Goal: Task Accomplishment & Management: Use online tool/utility

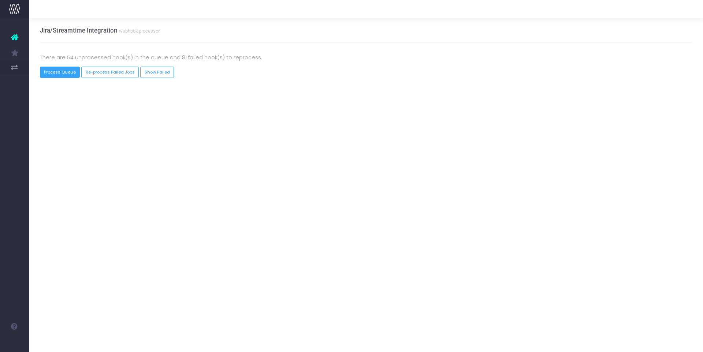
click at [67, 74] on button "Process Queue" at bounding box center [60, 72] width 40 height 11
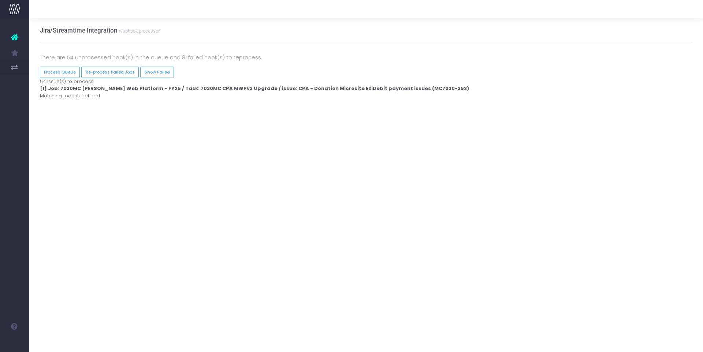
click at [121, 89] on strong "[1] Job: 7030MC [PERSON_NAME] Web Platform - FY25 / Task: 7030MC CPA MWPv3 Upgr…" at bounding box center [254, 88] width 429 height 7
click at [61, 92] on div "Process [PERSON_NAME] Webhook 54 issue(s) to process [1] Job: 7030MC [PERSON_NA…" at bounding box center [366, 89] width 664 height 22
click at [67, 89] on strong "[1] Job: 7030MC [PERSON_NAME] Web Platform - FY25 / Task: 7030MC CPA MWPv3 Upgr…" at bounding box center [254, 88] width 429 height 7
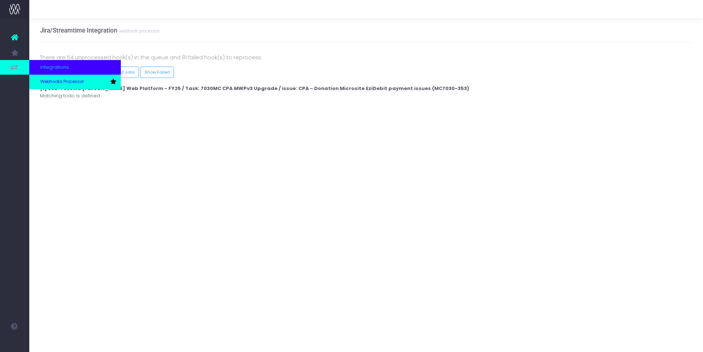
click at [49, 81] on span "Webhooks Processor" at bounding box center [62, 82] width 44 height 7
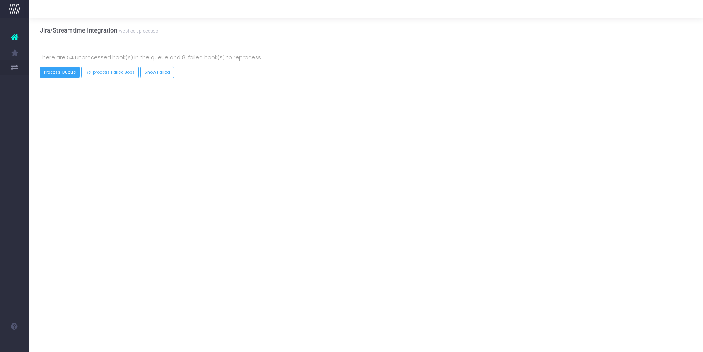
click at [57, 72] on button "Process Queue" at bounding box center [60, 72] width 40 height 11
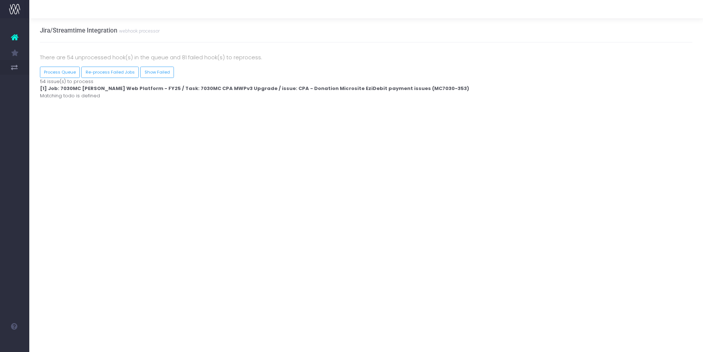
click at [108, 87] on strong "[1] Job: 7030MC [PERSON_NAME] Web Platform - FY25 / Task: 7030MC CPA MWPv3 Upgr…" at bounding box center [254, 88] width 429 height 7
click at [101, 75] on button "Re-process Failed Jobs" at bounding box center [109, 72] width 57 height 11
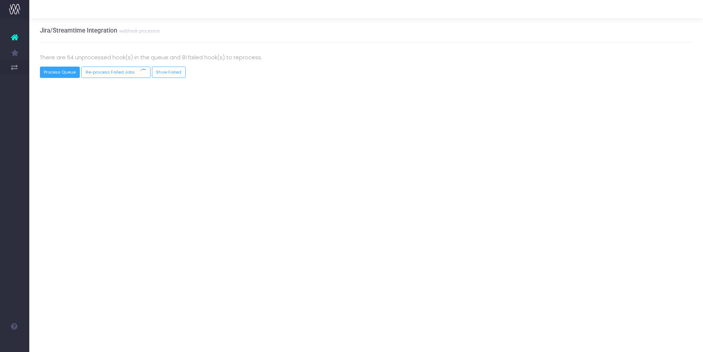
click at [64, 72] on button "Process Queue" at bounding box center [60, 72] width 40 height 11
